Goal: Information Seeking & Learning: Learn about a topic

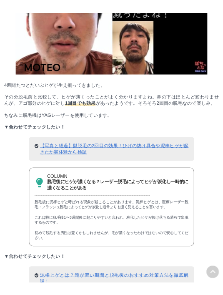
scroll to position [3486, 0]
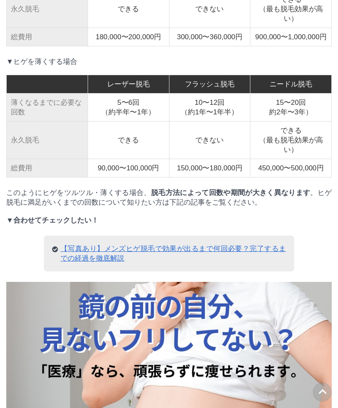
scroll to position [5692, 0]
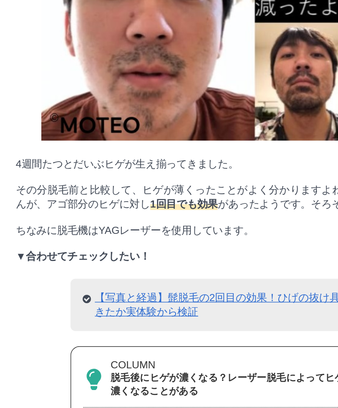
scroll to position [3802, 0]
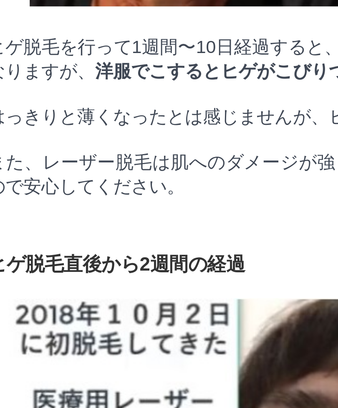
scroll to position [3195, 0]
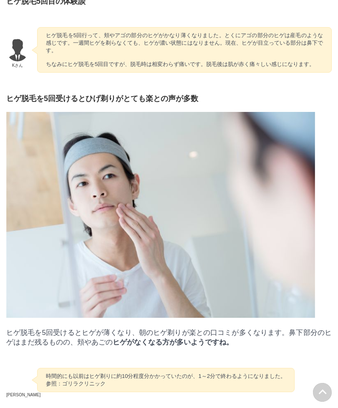
scroll to position [4347, 0]
